Goal: Information Seeking & Learning: Check status

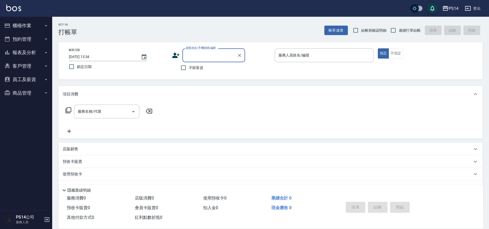
click at [24, 50] on button "報表及分析" at bounding box center [26, 53] width 48 height 14
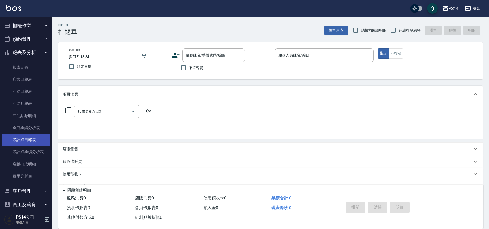
click at [37, 139] on link "設計師日報表" at bounding box center [26, 140] width 48 height 12
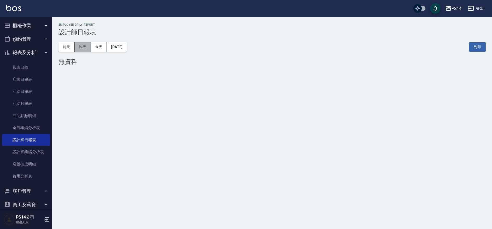
click at [84, 45] on button "昨天" at bounding box center [83, 47] width 16 height 10
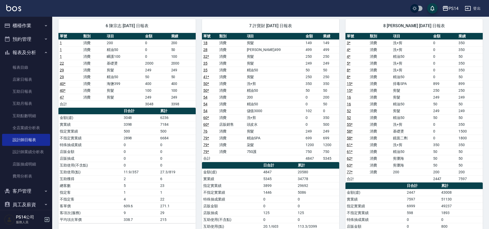
scroll to position [332, 0]
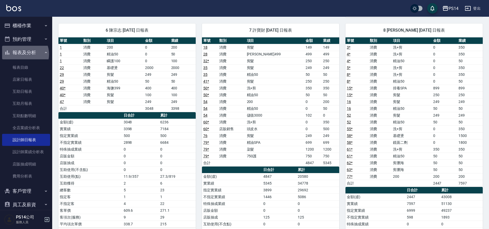
click at [22, 54] on button "報表及分析" at bounding box center [26, 53] width 48 height 14
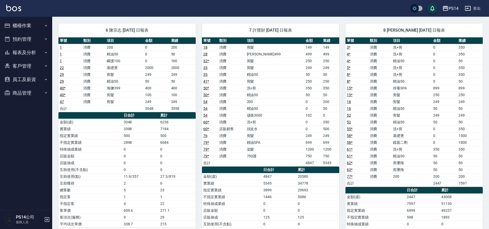
click at [477, 6] on button "登出" at bounding box center [473, 9] width 20 height 10
